Goal: Book appointment/travel/reservation

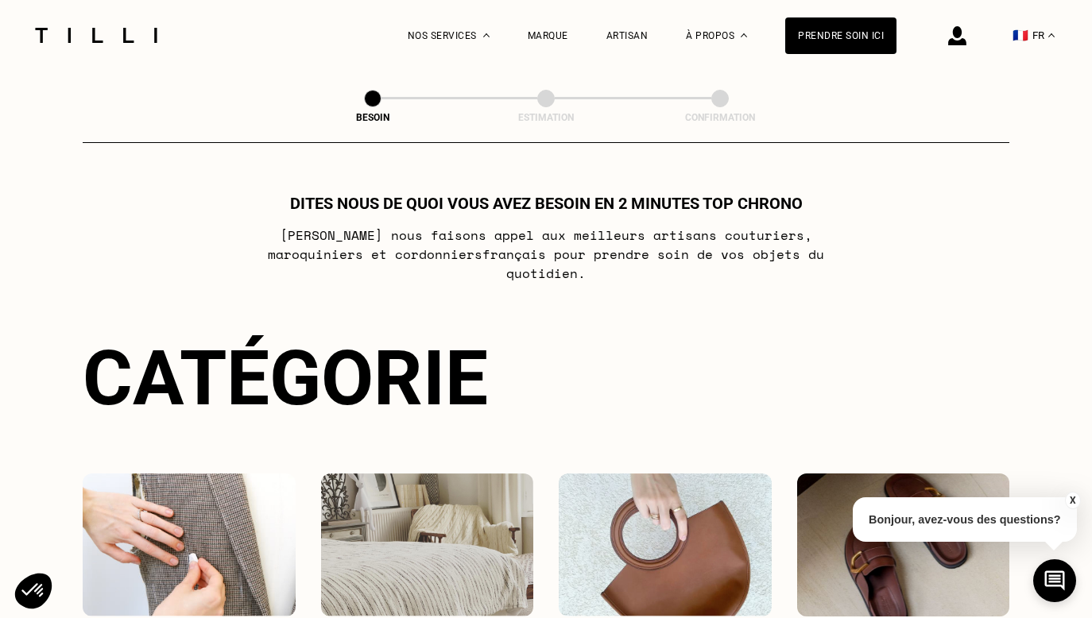
scroll to position [257, 0]
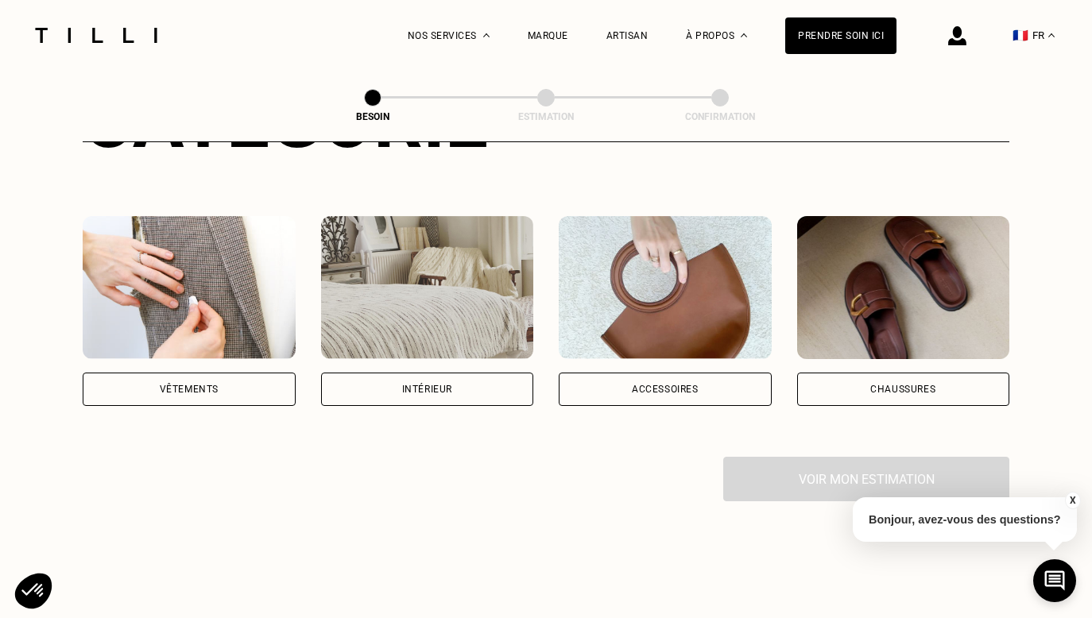
click at [212, 381] on div "Vêtements" at bounding box center [189, 389] width 213 height 33
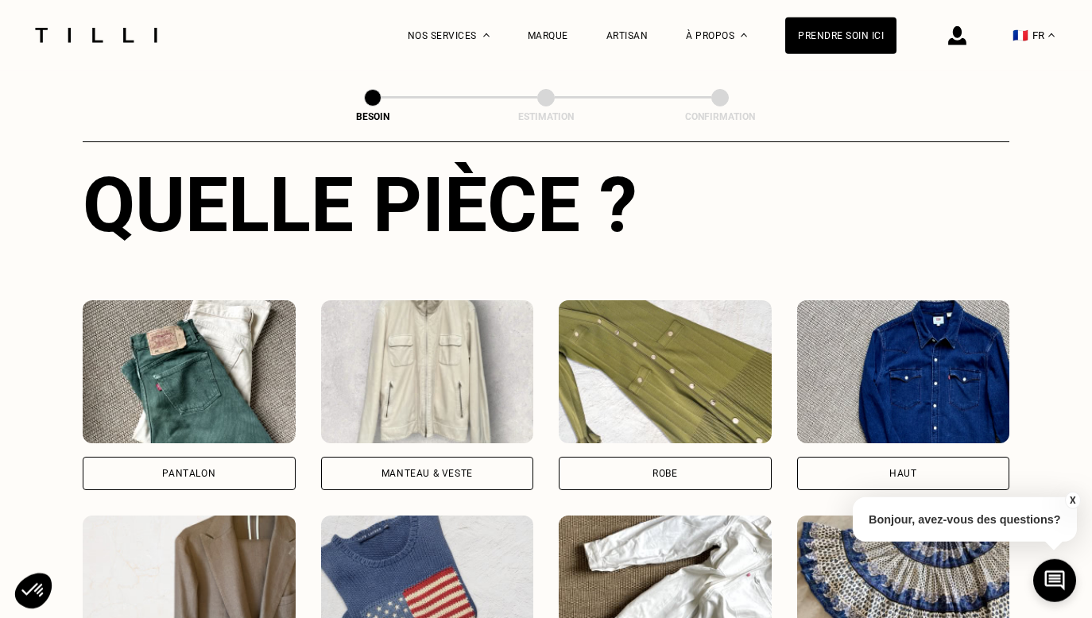
scroll to position [776, 0]
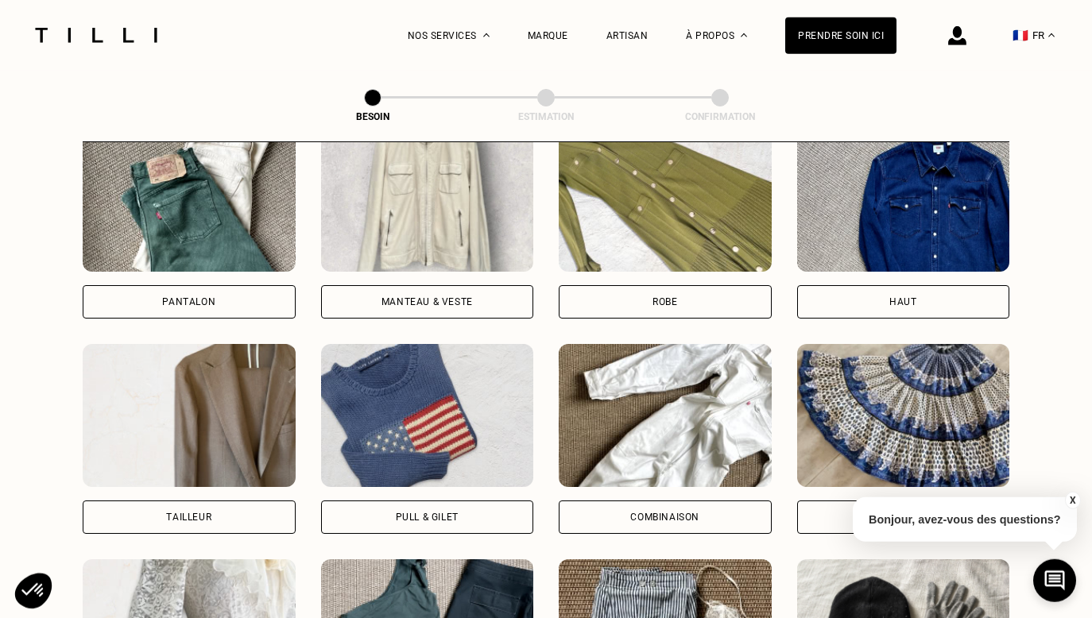
click at [897, 295] on div "Haut" at bounding box center [903, 301] width 213 height 33
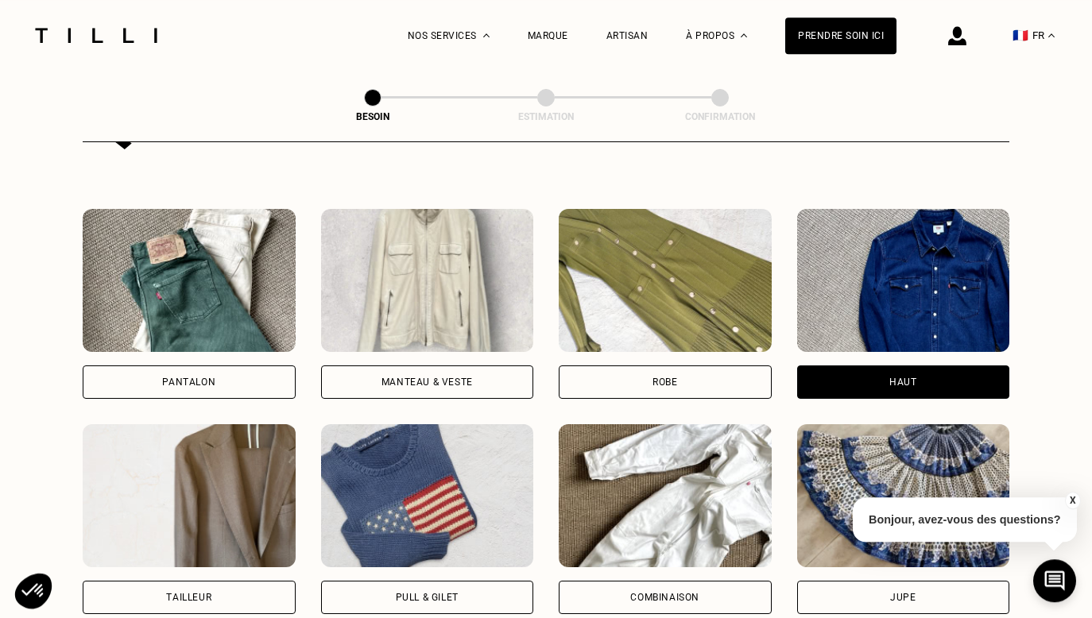
scroll to position [868, 0]
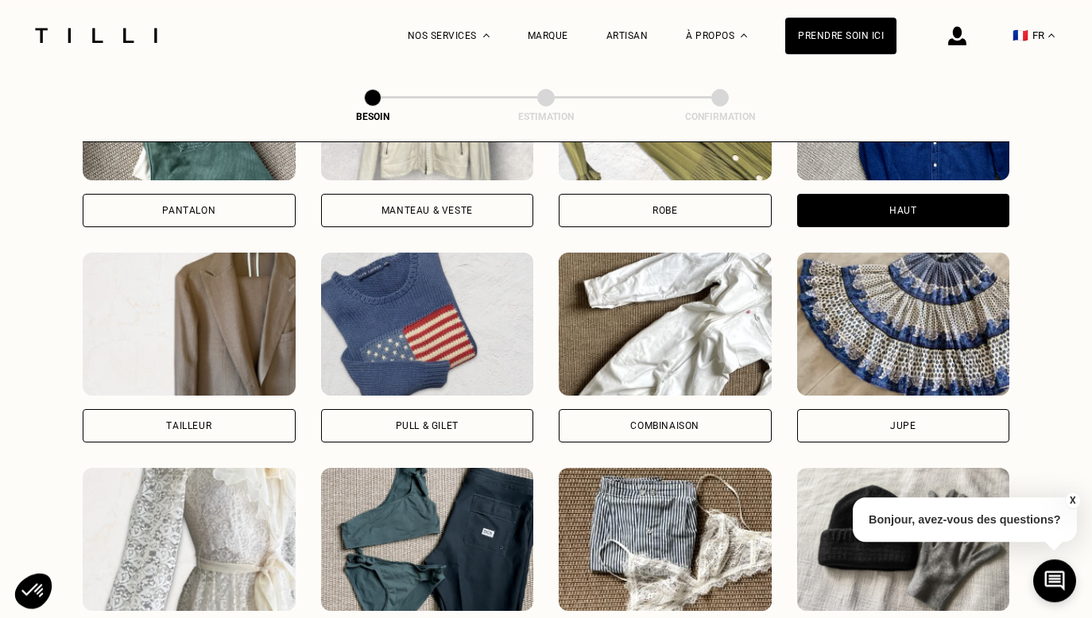
click at [250, 409] on div "Tailleur" at bounding box center [189, 425] width 213 height 33
select select "FR"
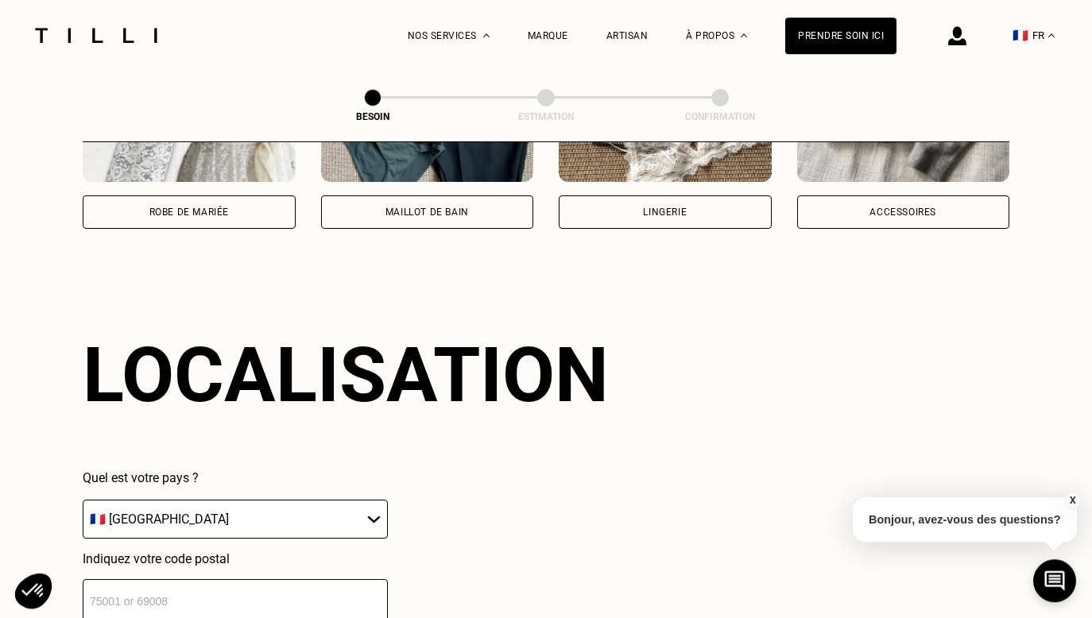
scroll to position [1383, 0]
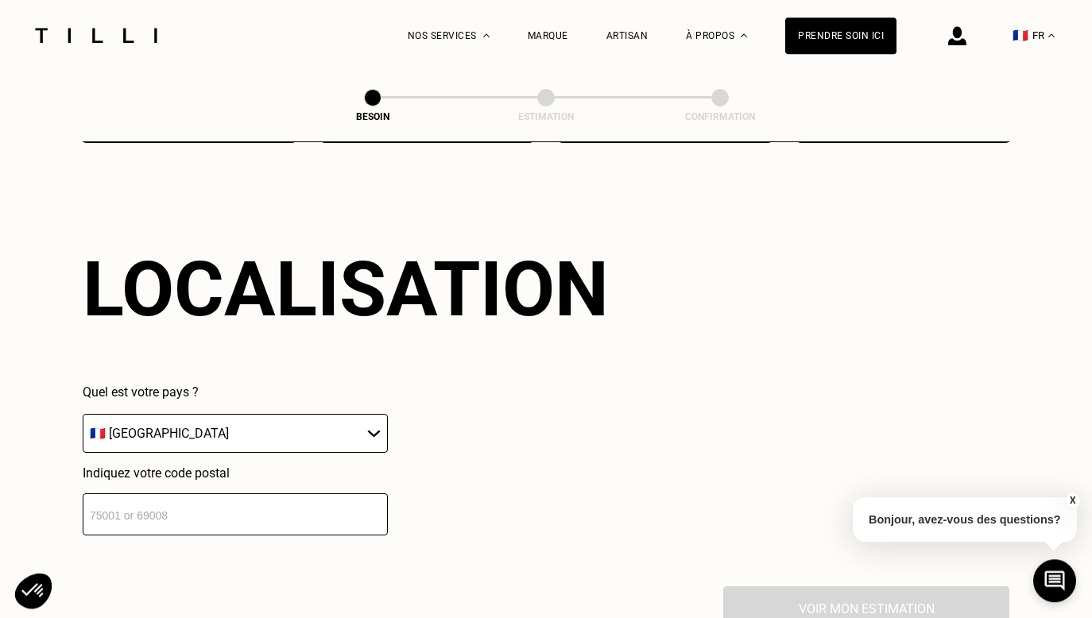
click at [226, 495] on input "number" at bounding box center [235, 514] width 305 height 42
type input "9"
click at [1015, 518] on p "Bonjour, avez-vous des questions?" at bounding box center [965, 519] width 224 height 45
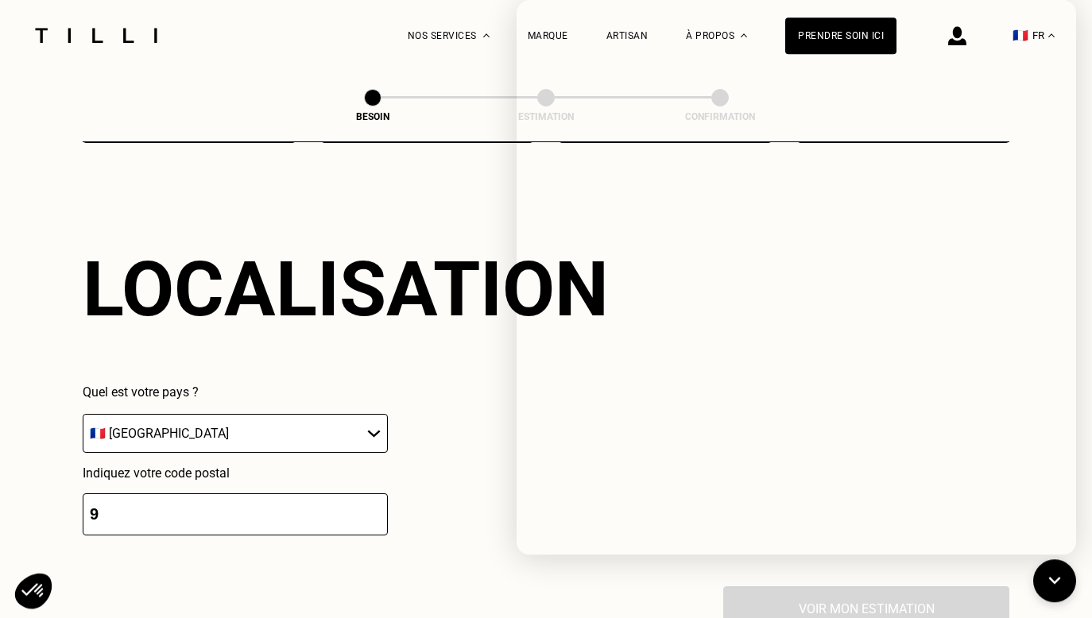
click at [389, 201] on div "Localisation Quel est votre pays ? 🇩🇪 [GEOGRAPHIC_DATA] 🇦🇹 [GEOGRAPHIC_DATA] 🇧🇪…" at bounding box center [546, 390] width 927 height 393
click at [1053, 590] on icon at bounding box center [1055, 581] width 26 height 42
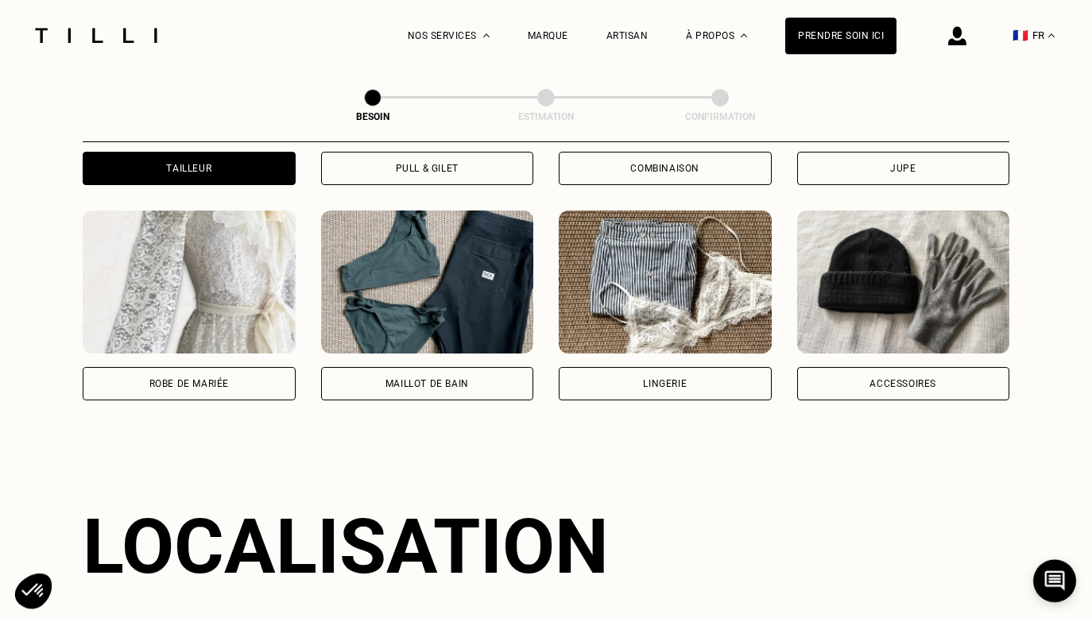
scroll to position [1039, 0]
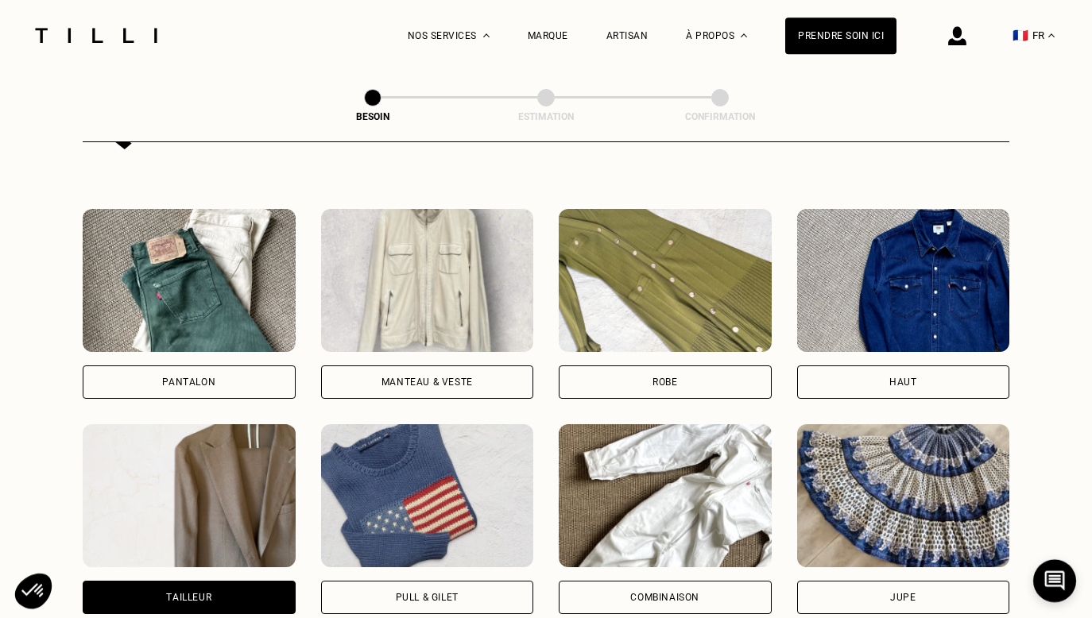
click at [479, 366] on div "Manteau & Veste" at bounding box center [427, 382] width 213 height 33
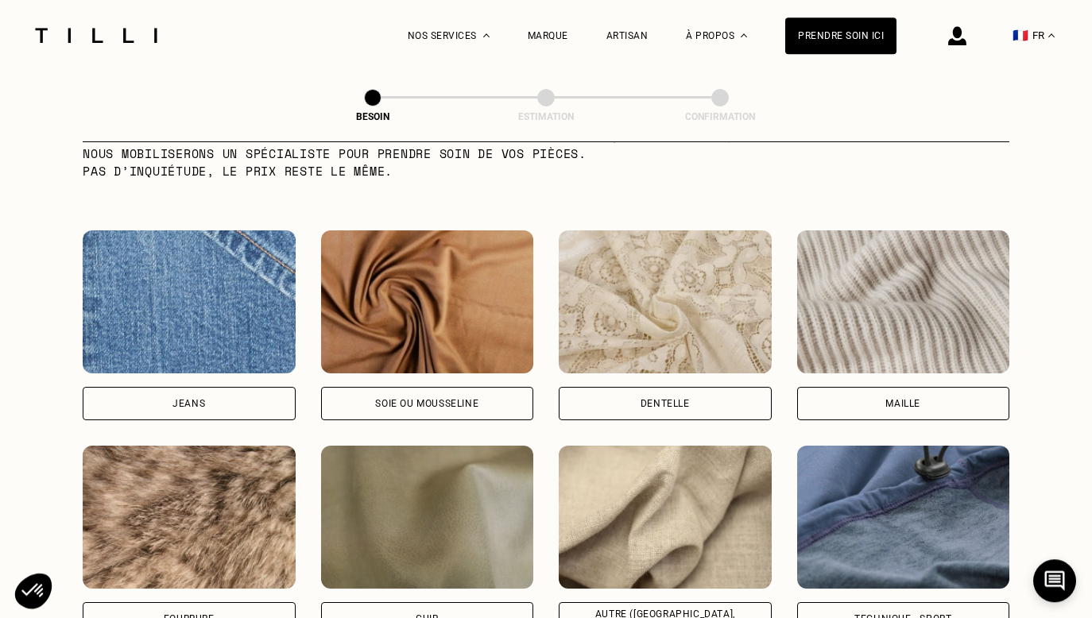
scroll to position [1898, 0]
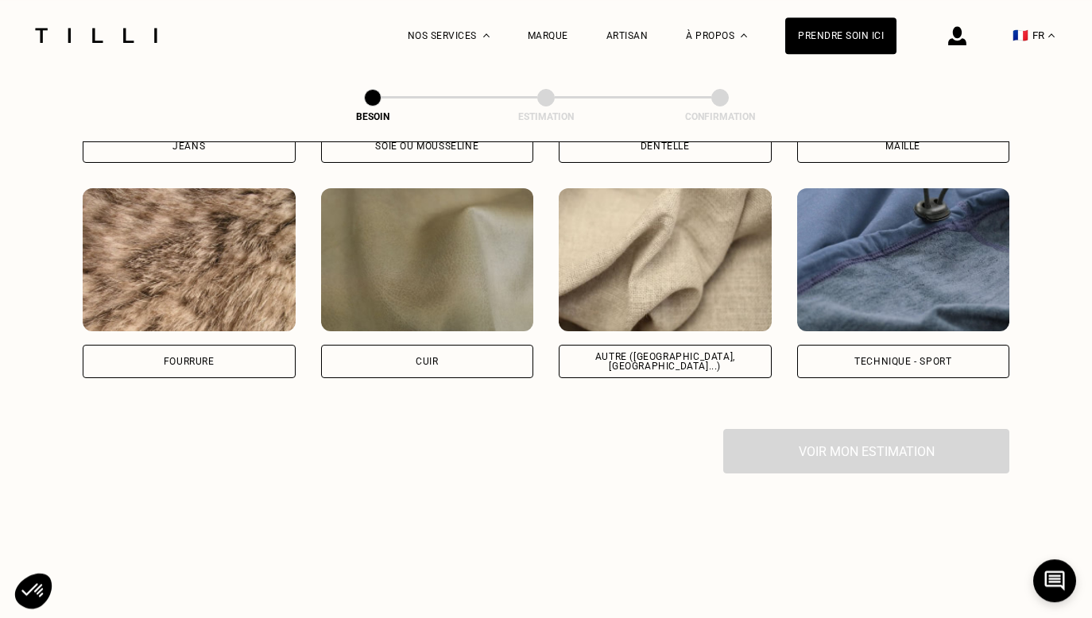
click at [650, 352] on div "Autre ([GEOGRAPHIC_DATA], [GEOGRAPHIC_DATA]...)" at bounding box center [665, 361] width 186 height 19
select select "FR"
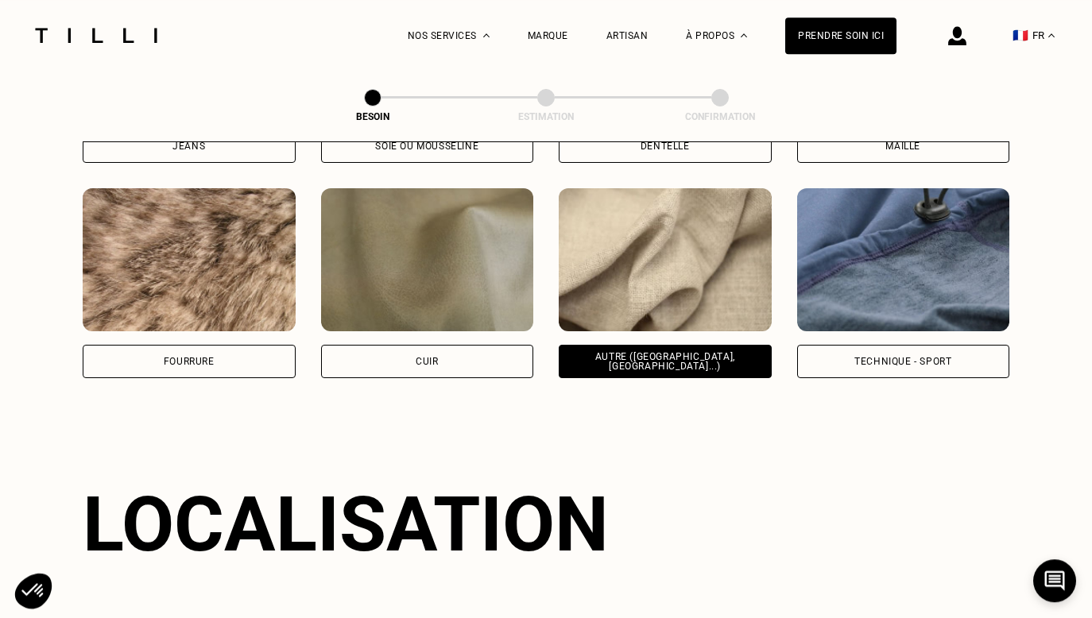
scroll to position [2135, 0]
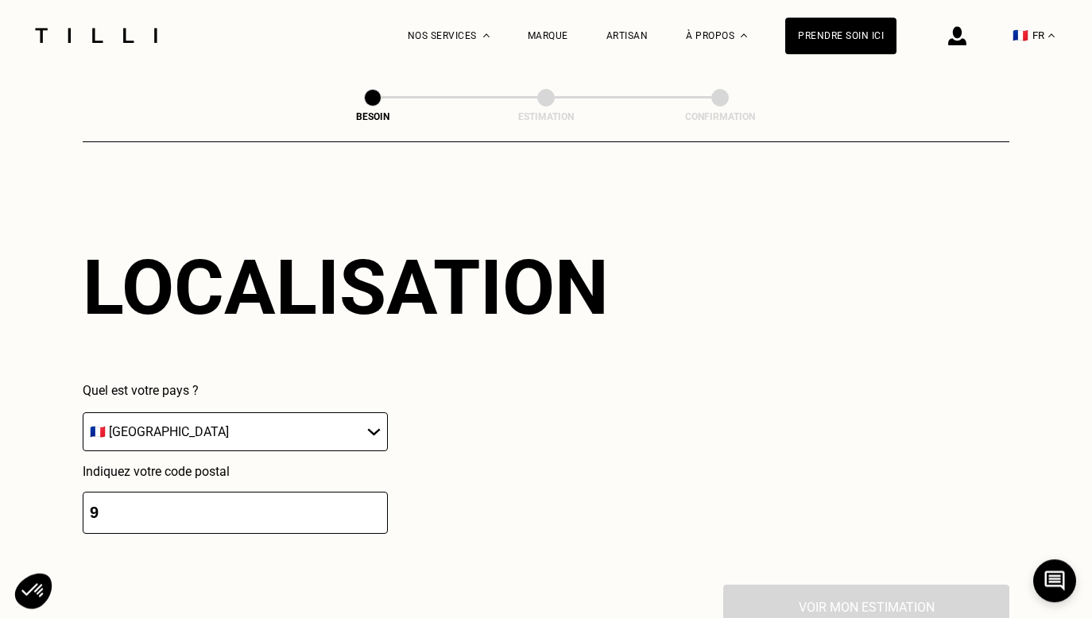
click at [193, 506] on input "9" at bounding box center [235, 513] width 305 height 42
type input "9"
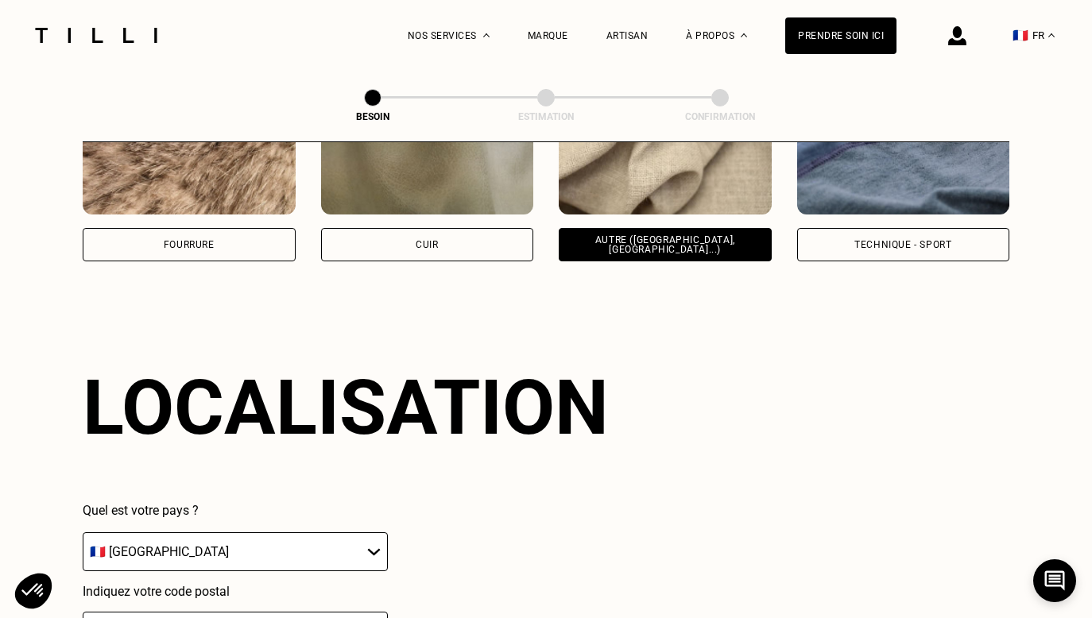
scroll to position [2529, 0]
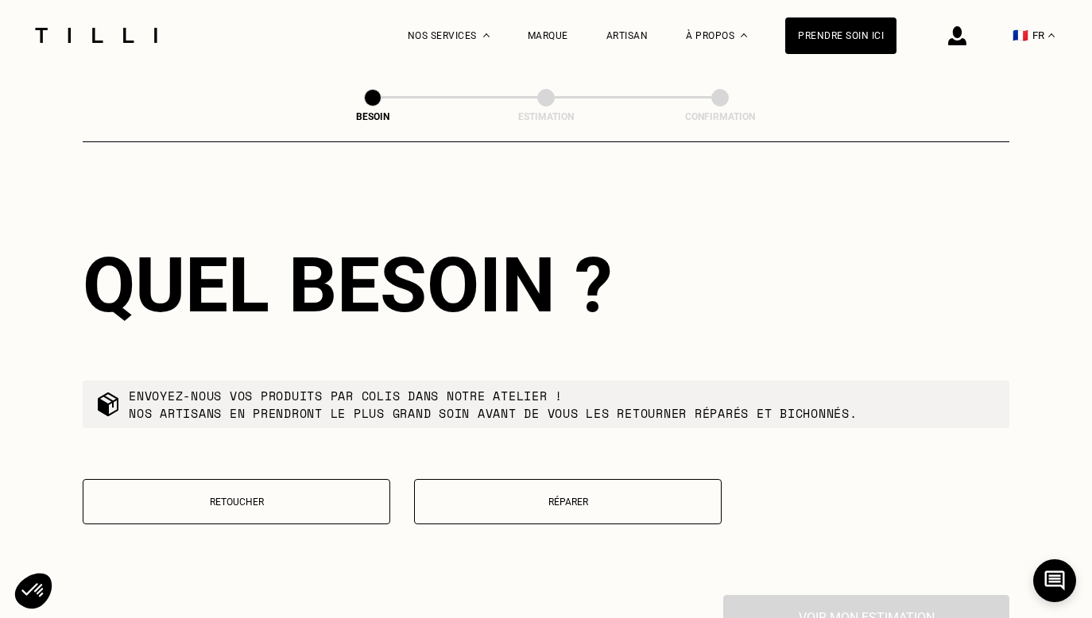
type input "78800"
click at [288, 497] on p "Retoucher" at bounding box center [236, 502] width 290 height 11
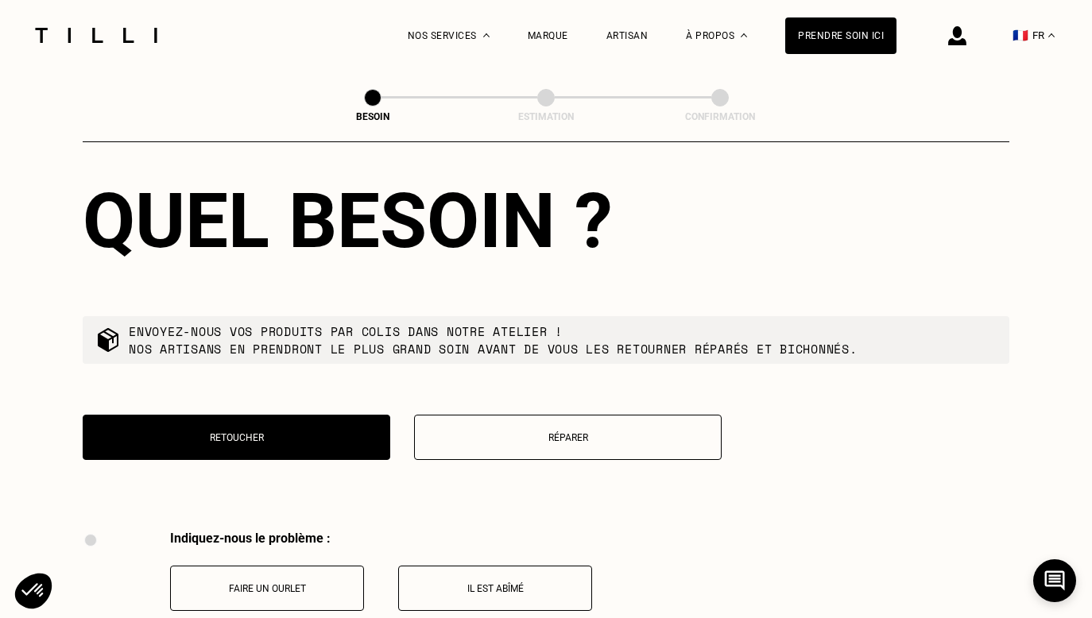
scroll to position [2851, 0]
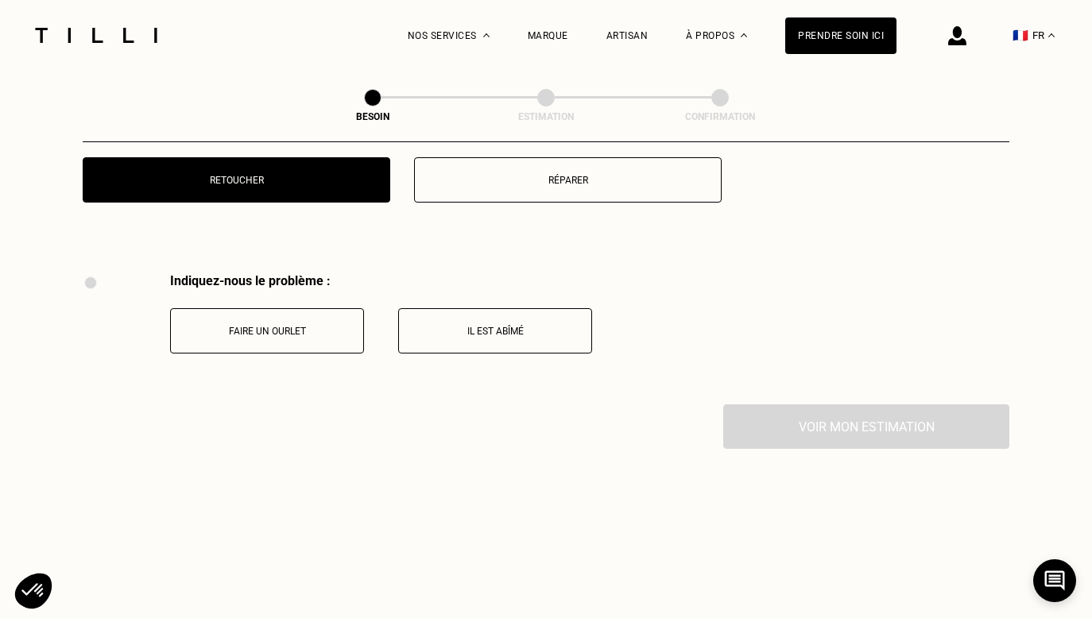
click at [321, 345] on div "Indiquez-nous le problème : Faire un ourlet Il est abîmé" at bounding box center [337, 338] width 509 height 131
click at [323, 338] on button "Faire un ourlet" at bounding box center [267, 330] width 194 height 45
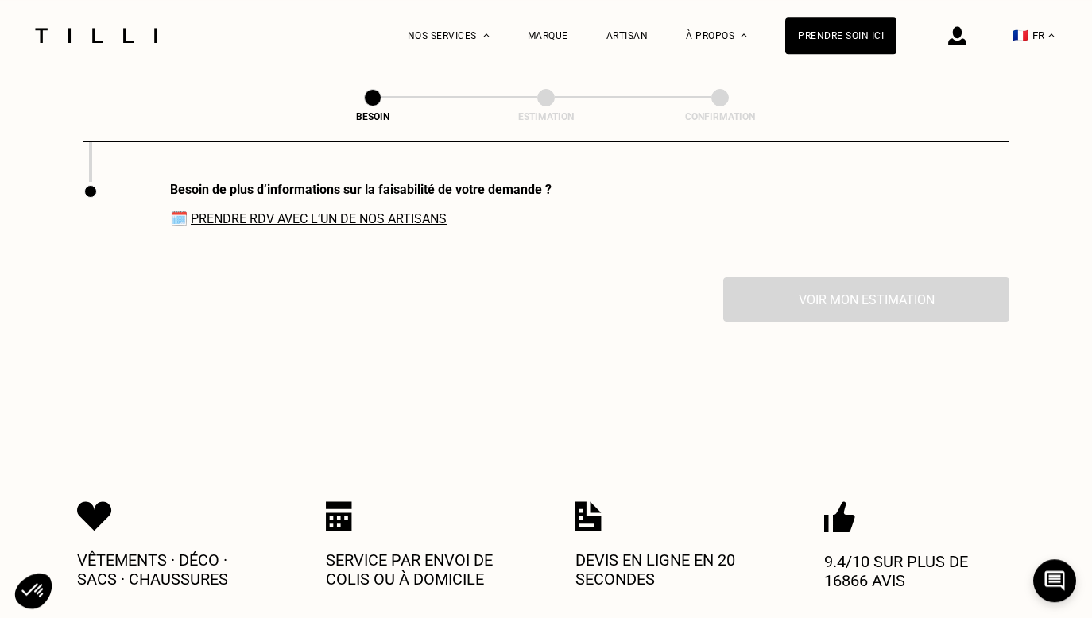
scroll to position [3240, 0]
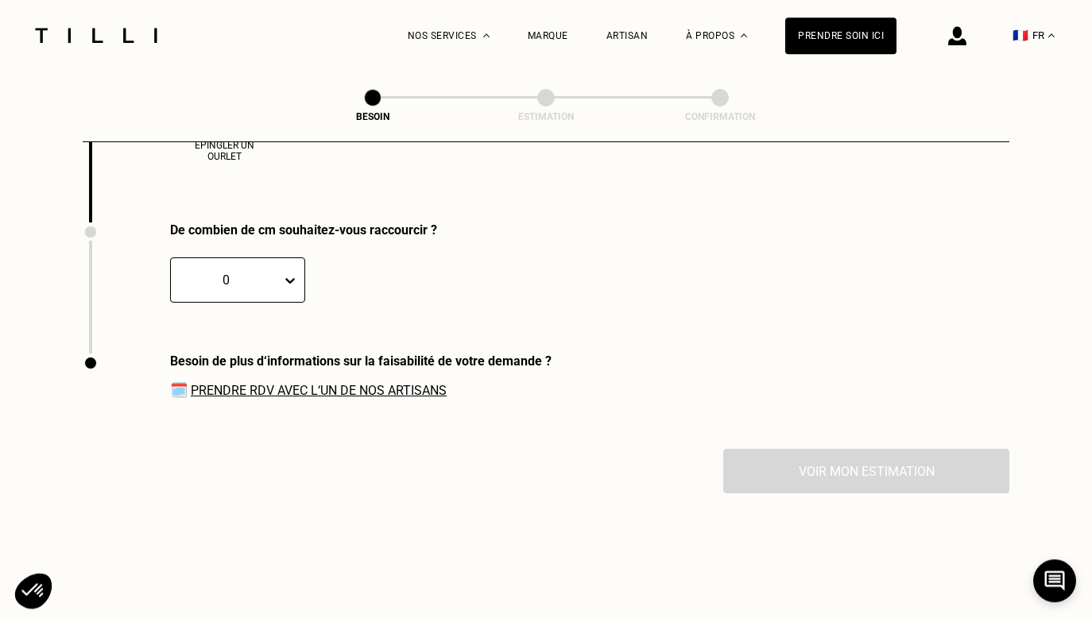
click at [323, 392] on div "Besoin de plus d‘informations sur la faisabilité de votre demande ? 🗓️ Prendre …" at bounding box center [317, 401] width 469 height 95
click at [322, 389] on link "Prendre RDV avec l‘un de nos artisans" at bounding box center [319, 390] width 256 height 15
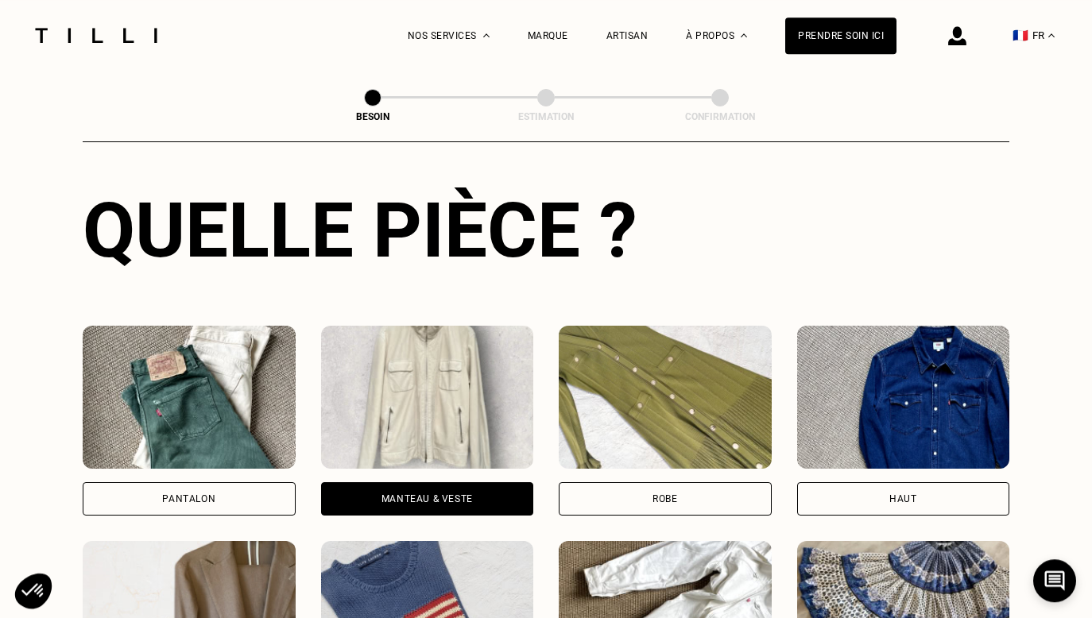
scroll to position [493, 0]
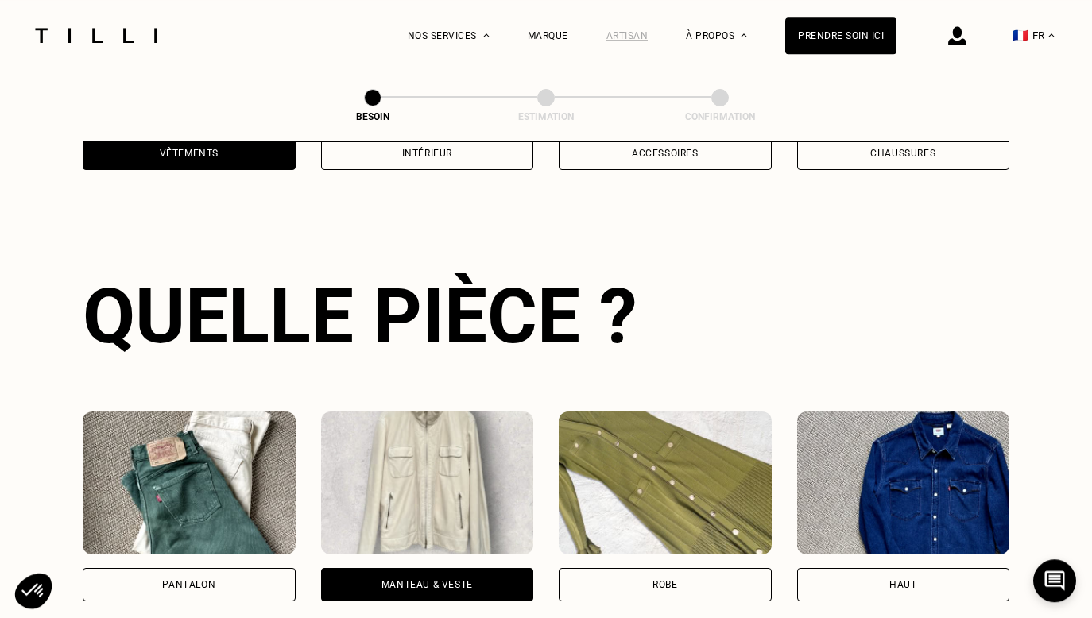
click at [630, 34] on div "Artisan" at bounding box center [627, 35] width 42 height 11
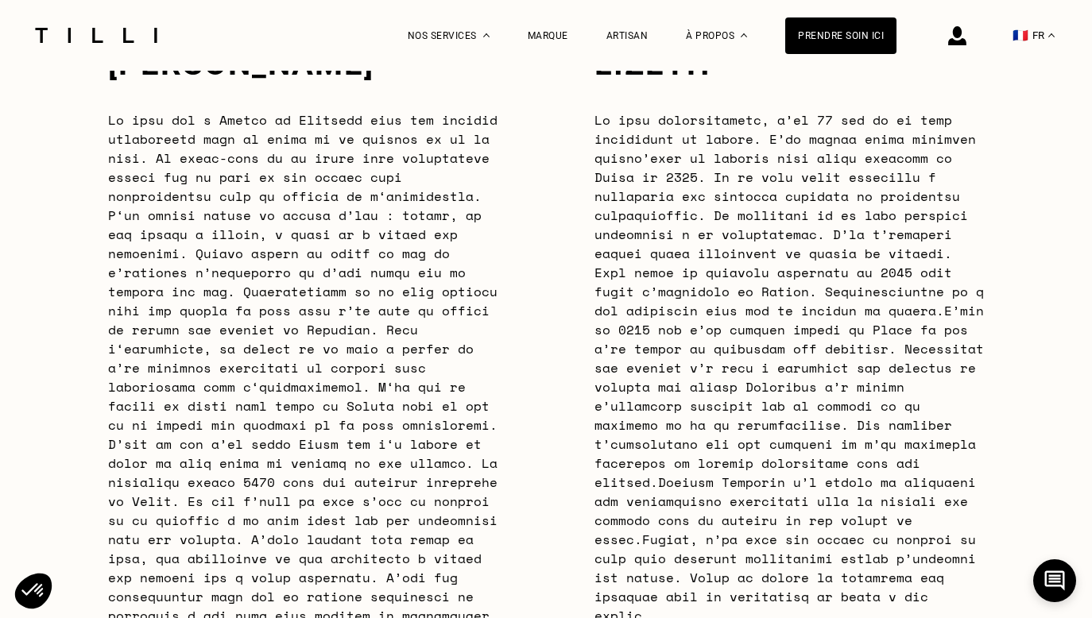
scroll to position [4892, 0]
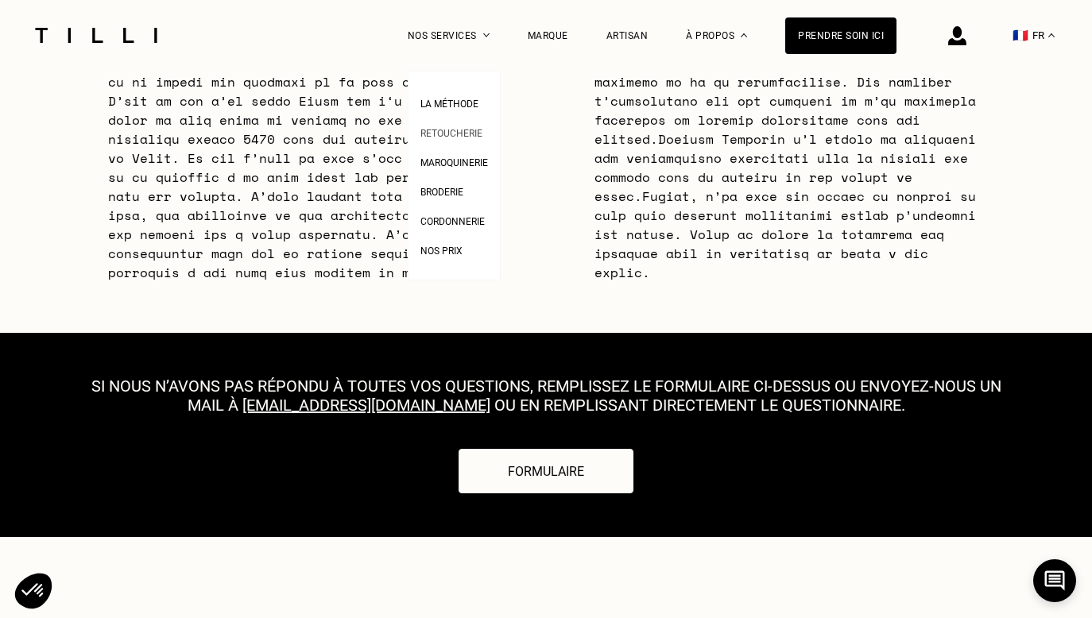
click at [455, 137] on span "Retoucherie" at bounding box center [451, 133] width 62 height 11
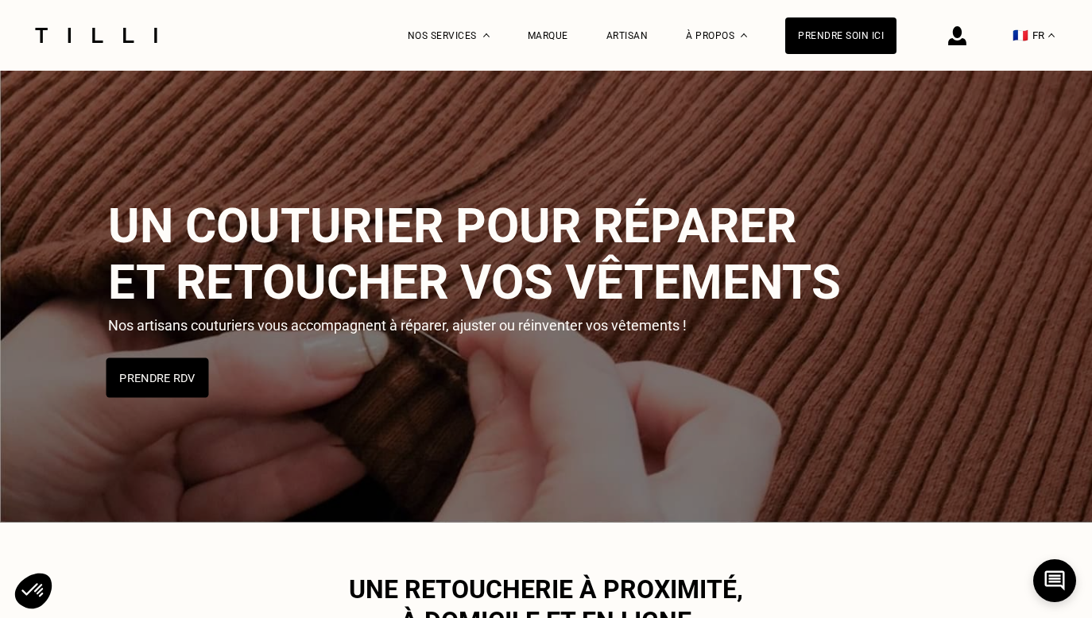
click at [137, 377] on button "Prendre RDV" at bounding box center [157, 378] width 103 height 40
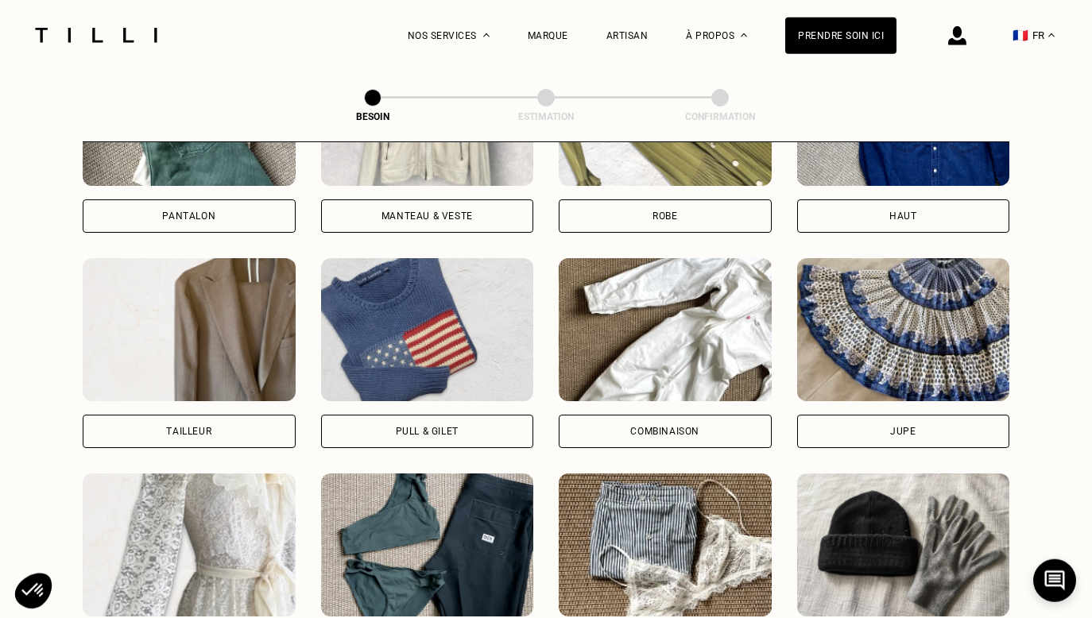
scroll to position [691, 0]
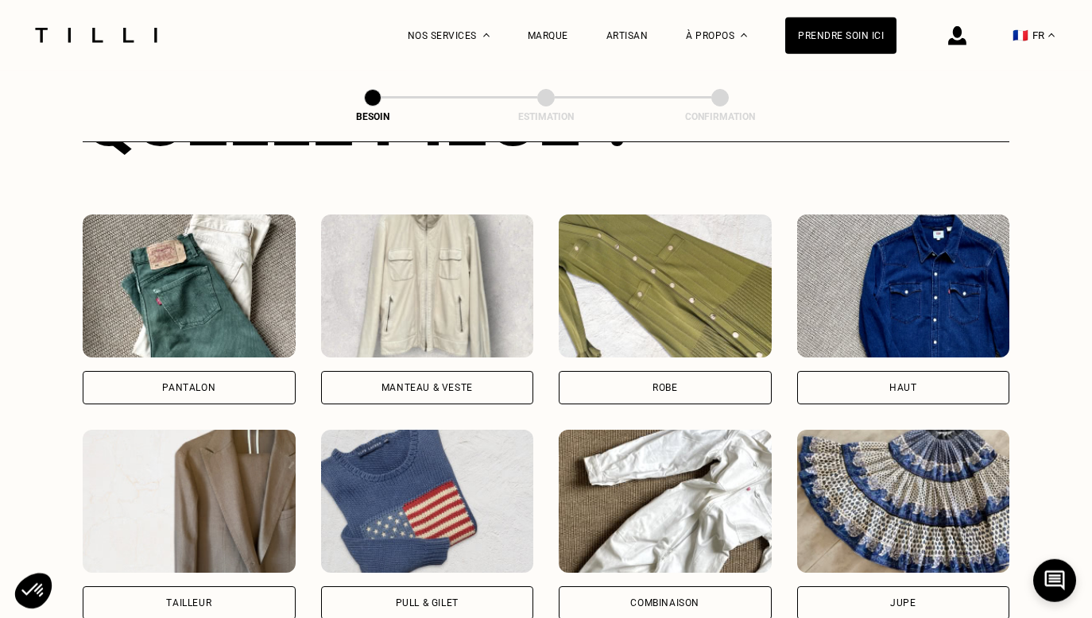
click at [916, 383] on div "Haut" at bounding box center [902, 388] width 27 height 10
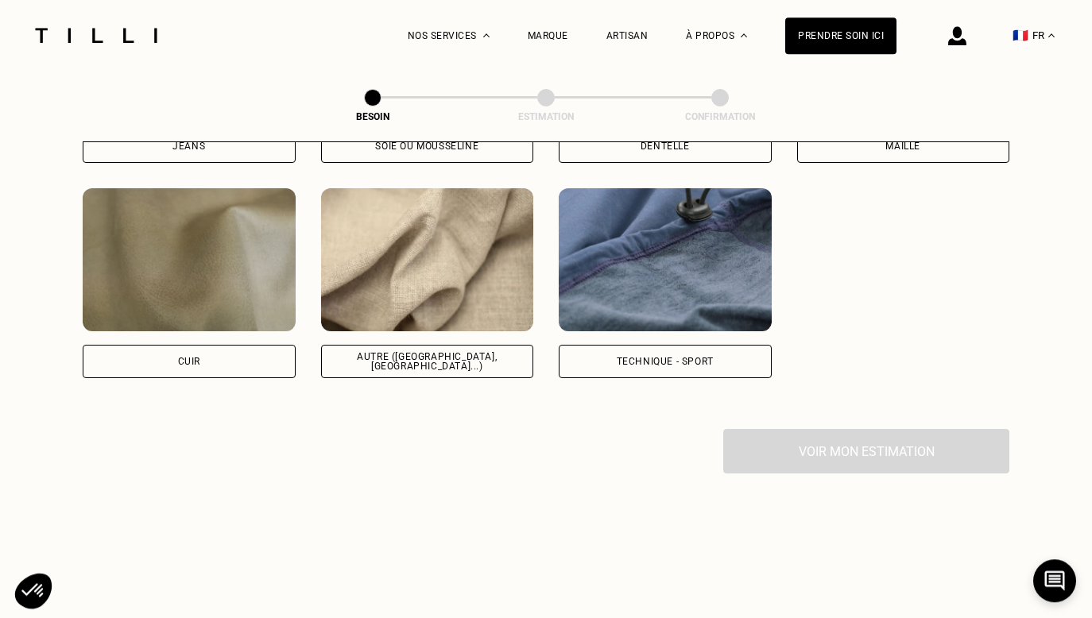
scroll to position [1812, 0]
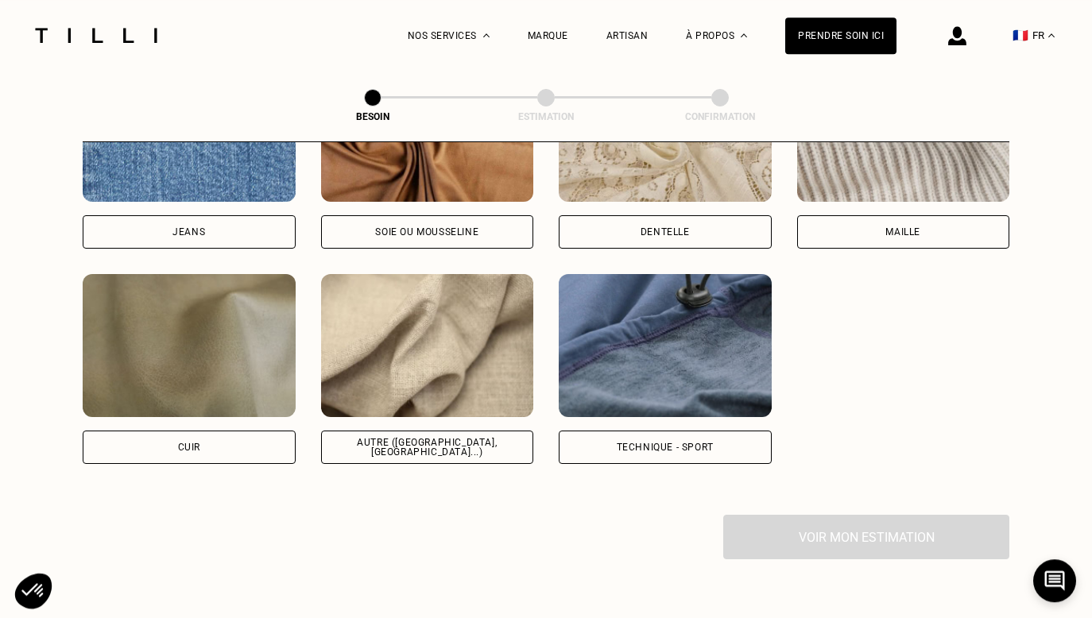
click at [451, 438] on div "Autre ([GEOGRAPHIC_DATA], [GEOGRAPHIC_DATA]...)" at bounding box center [428, 447] width 186 height 19
select select "FR"
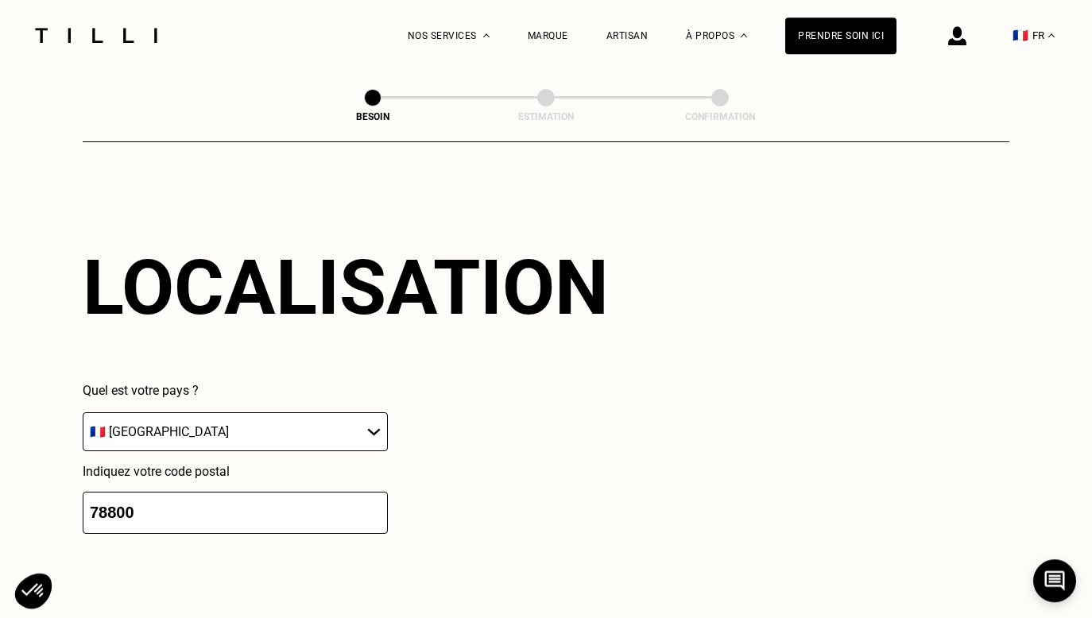
scroll to position [2649, 0]
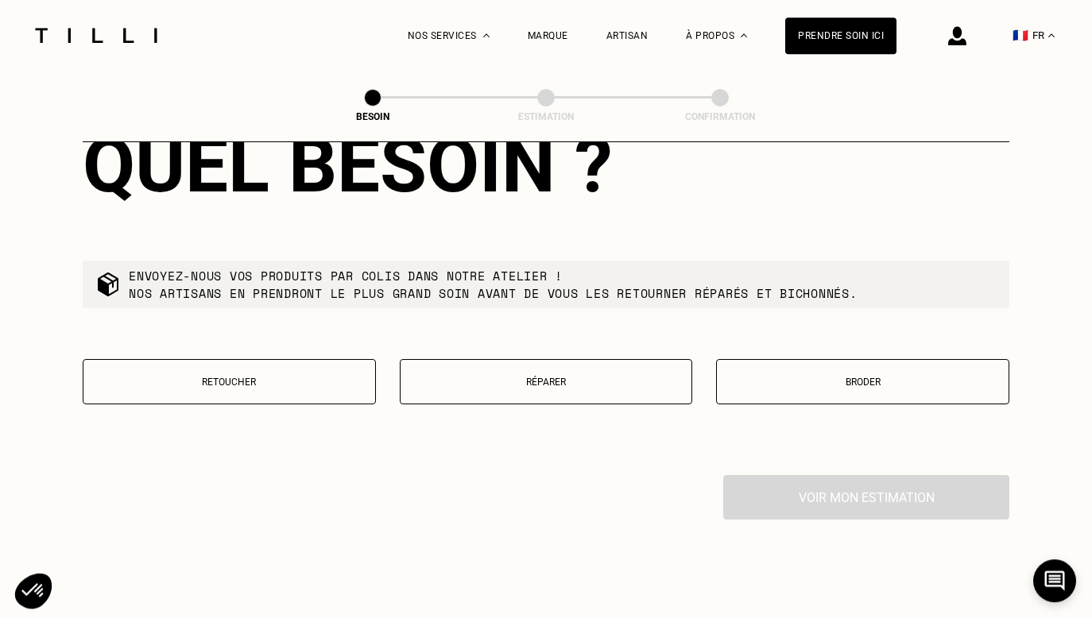
click at [312, 377] on p "Retoucher" at bounding box center [229, 382] width 276 height 11
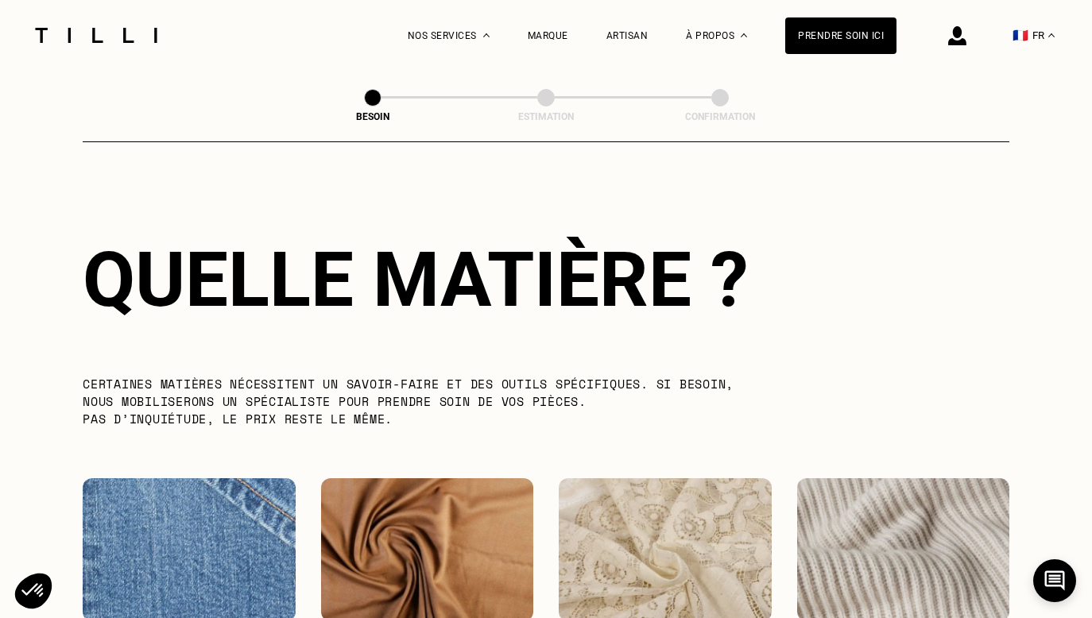
scroll to position [1306, 0]
